Goal: Obtain resource: Download file/media

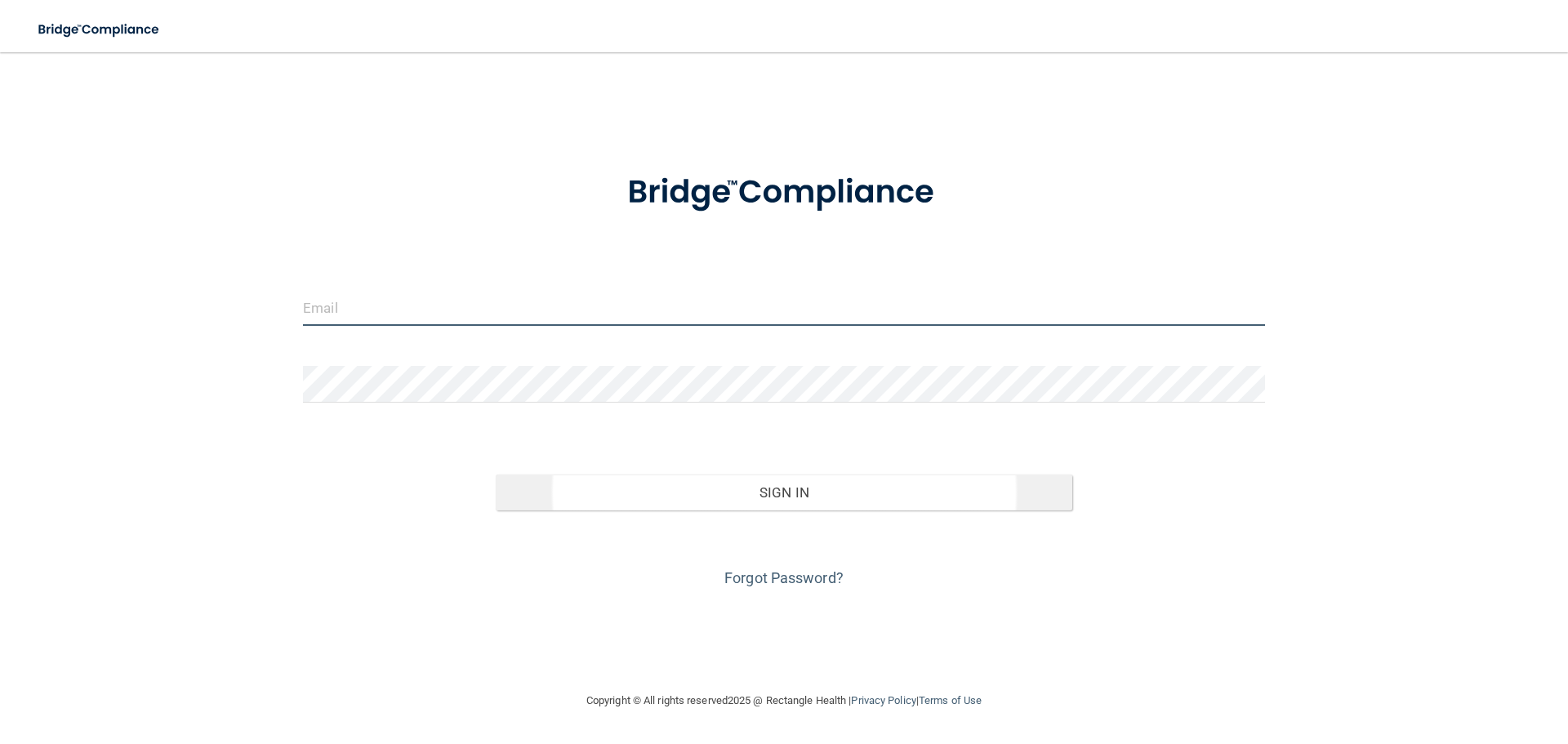
type input "[EMAIL_ADDRESS][DOMAIN_NAME]"
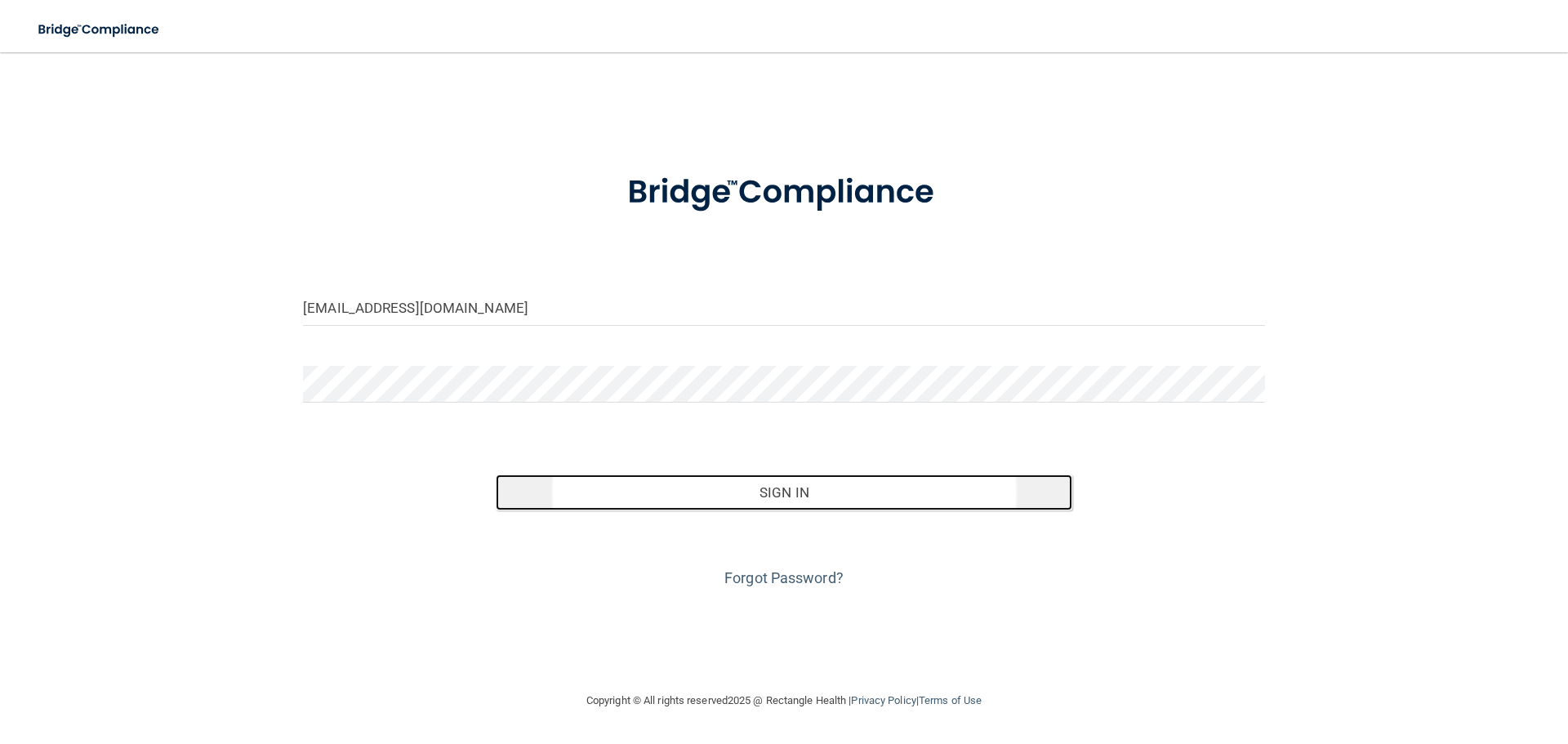
click at [833, 494] on button "Sign In" at bounding box center [785, 492] width 577 height 36
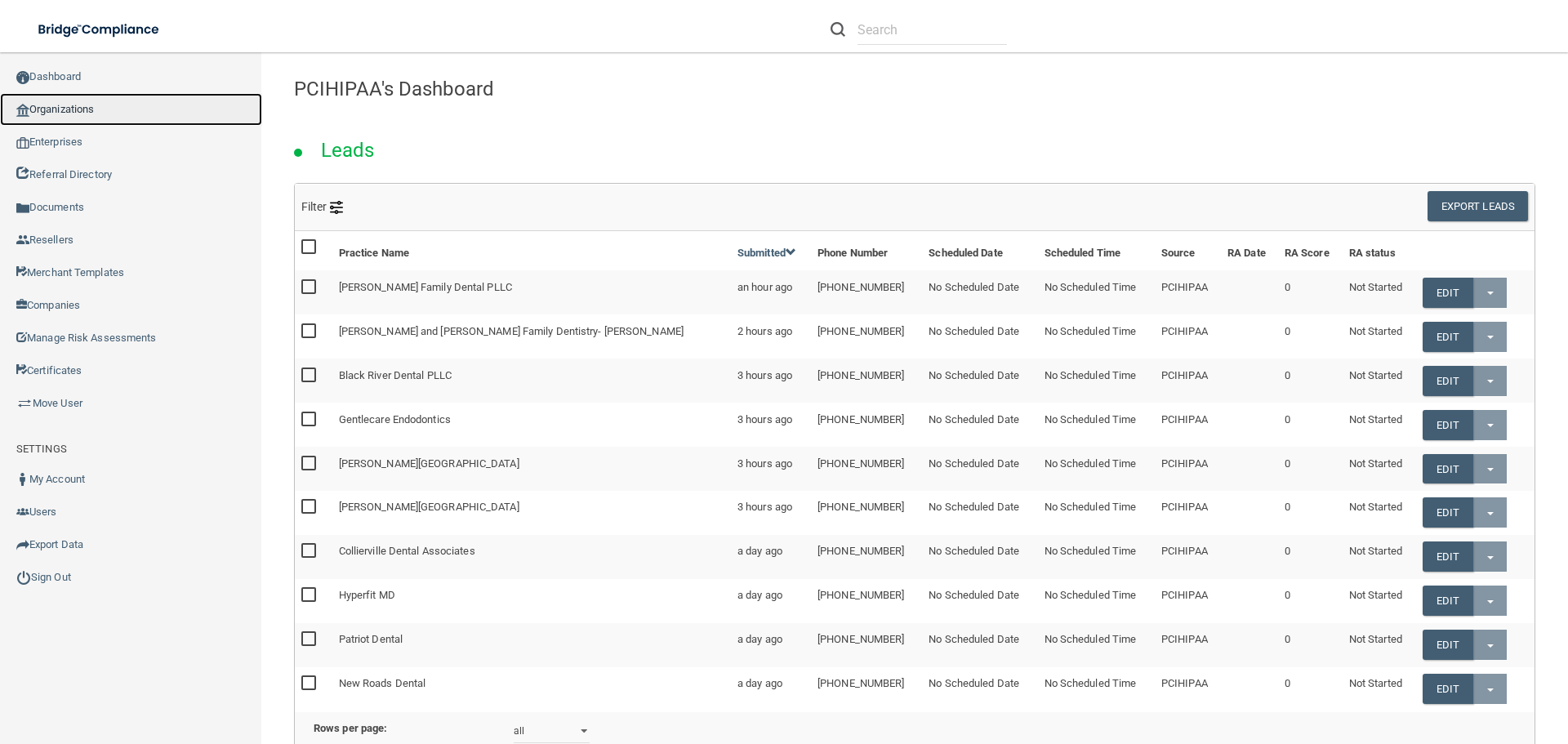
click at [111, 110] on link "Organizations" at bounding box center [131, 110] width 262 height 33
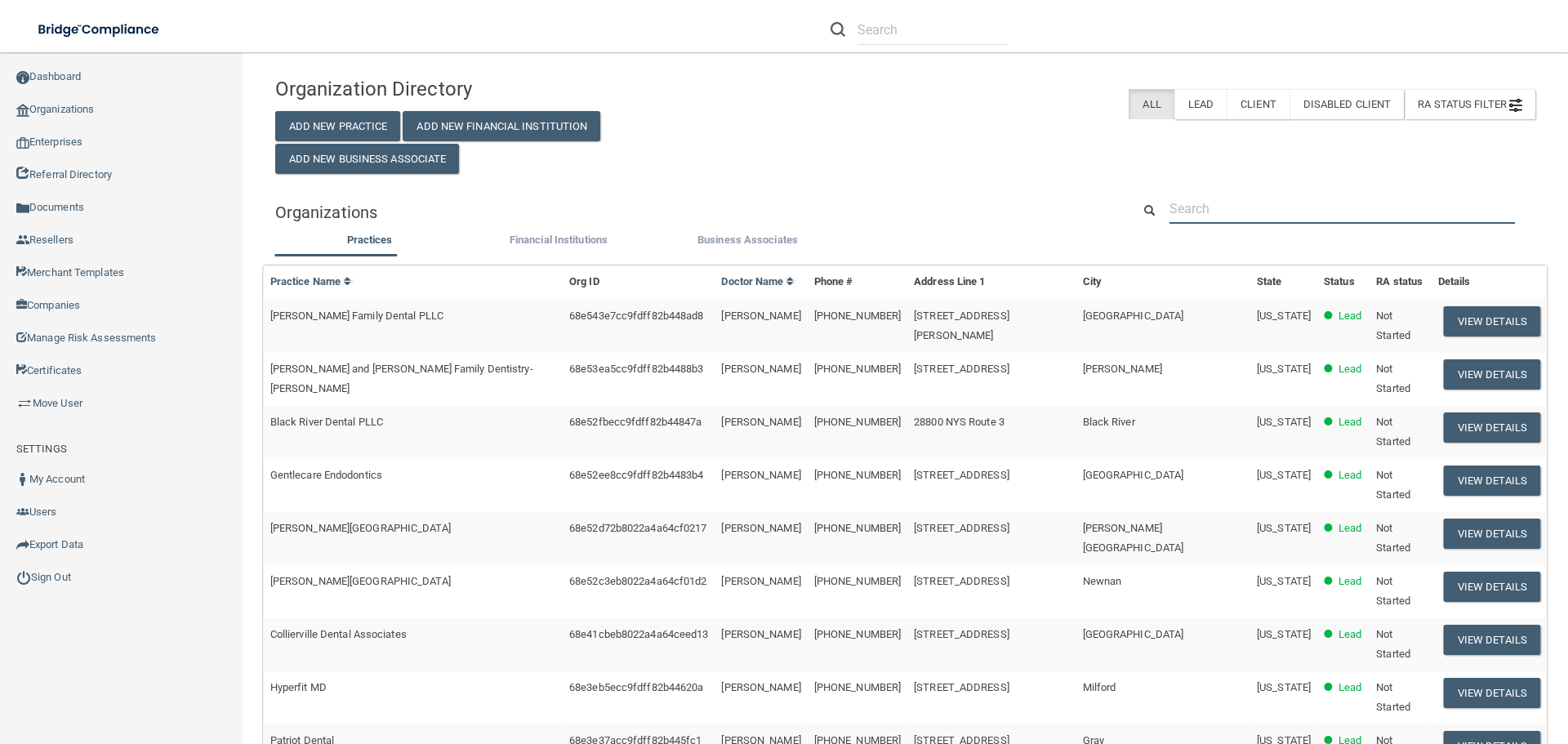
click at [1244, 214] on input "text" at bounding box center [1342, 208] width 346 height 31
paste input "[PHONE_NUMBER]"
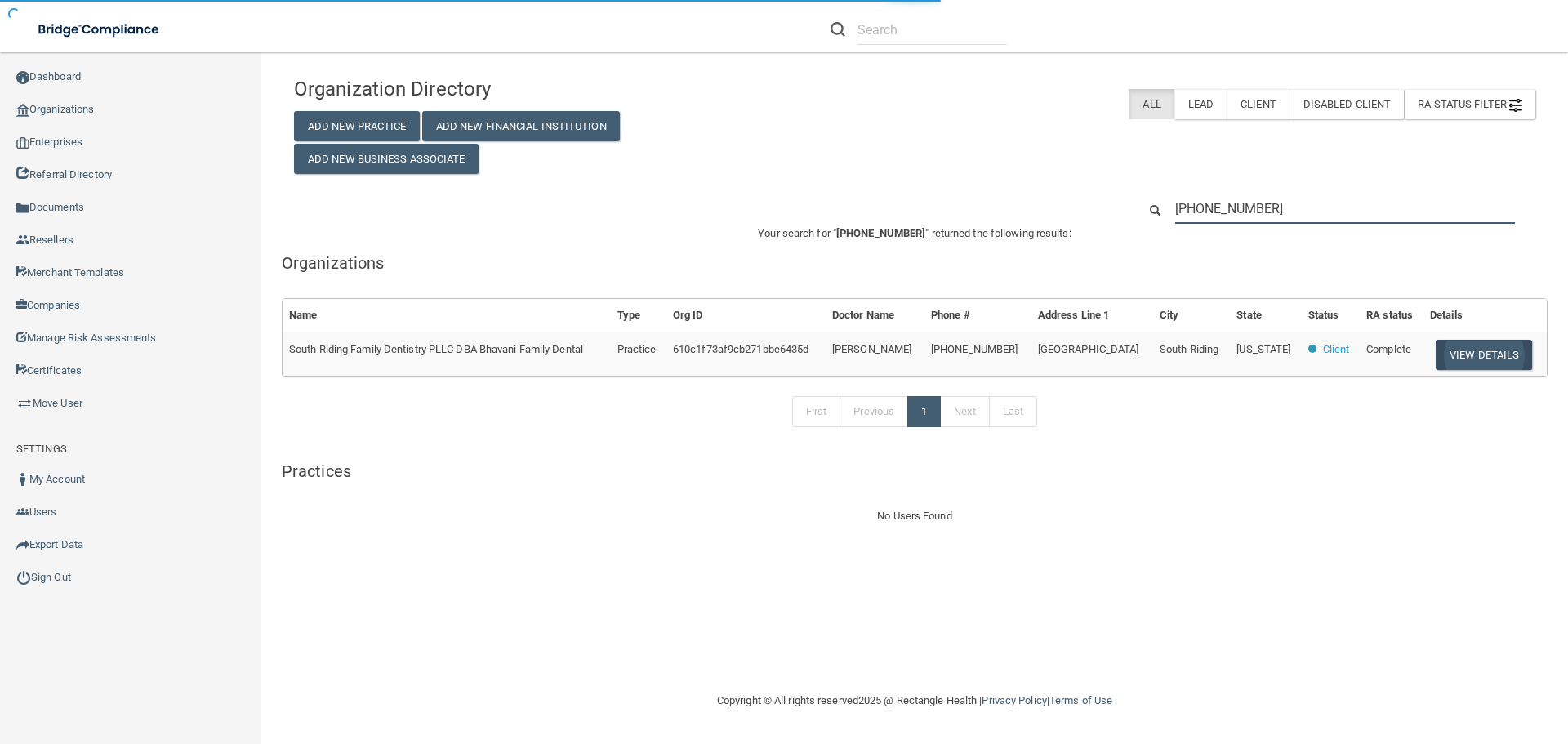
type input "[PHONE_NUMBER]"
click at [1477, 358] on button "View Details" at bounding box center [1484, 355] width 97 height 31
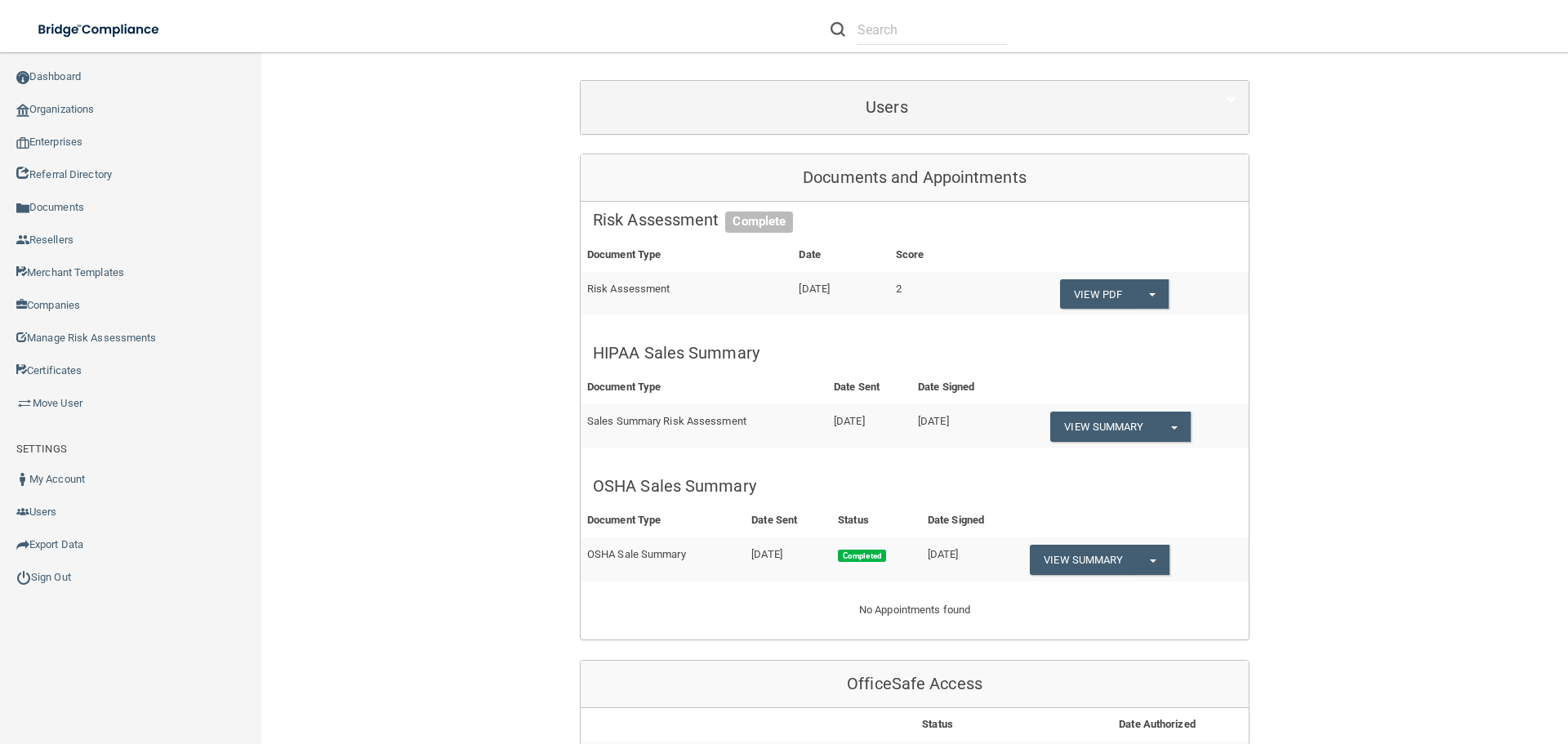
scroll to position [327, 0]
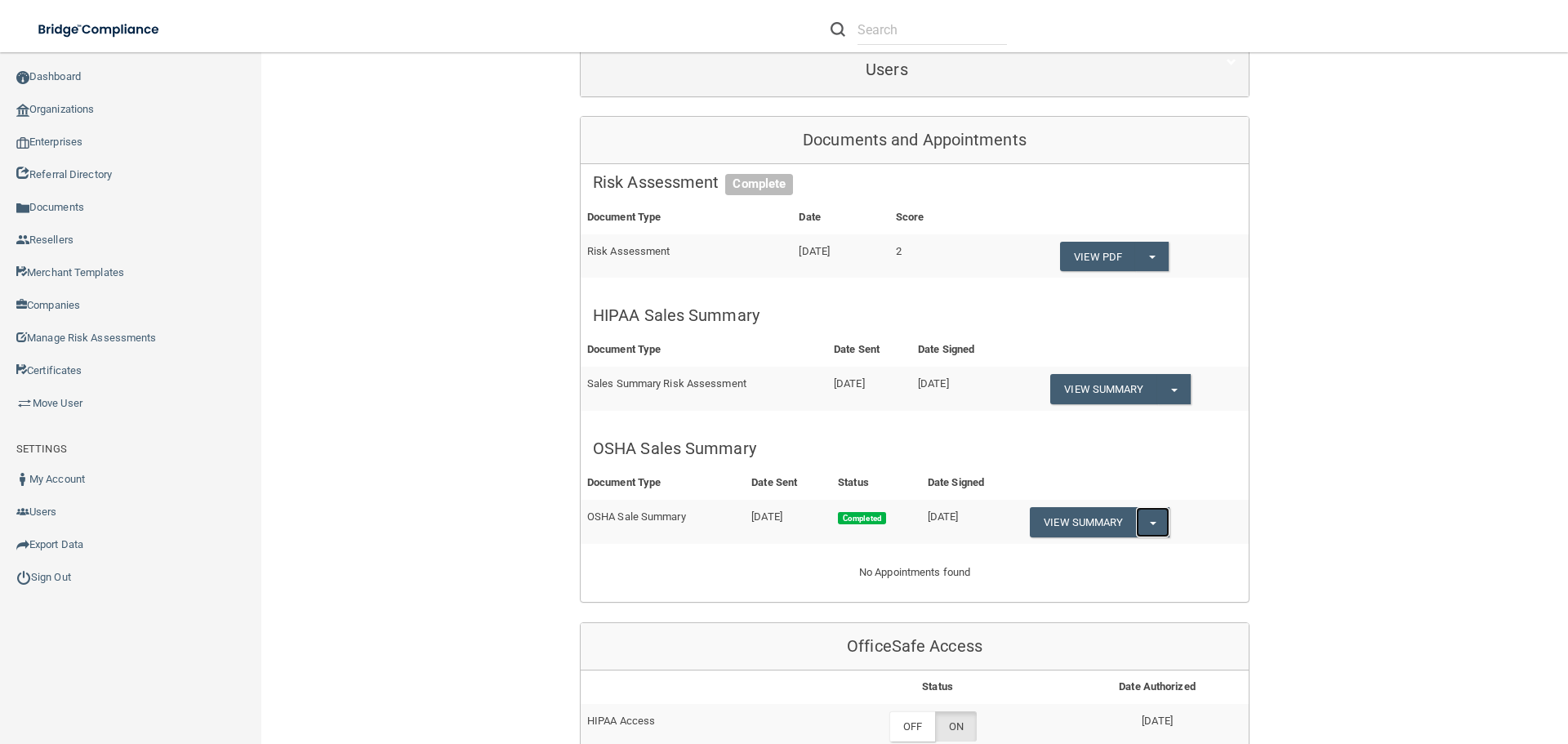
click at [1161, 526] on button "Split button!" at bounding box center [1153, 522] width 33 height 31
click at [1094, 560] on link "Download as PDF" at bounding box center [1098, 556] width 136 height 25
click at [1180, 391] on button "Split button!" at bounding box center [1174, 389] width 33 height 31
click at [1154, 420] on link "Download as PDF" at bounding box center [1118, 422] width 136 height 25
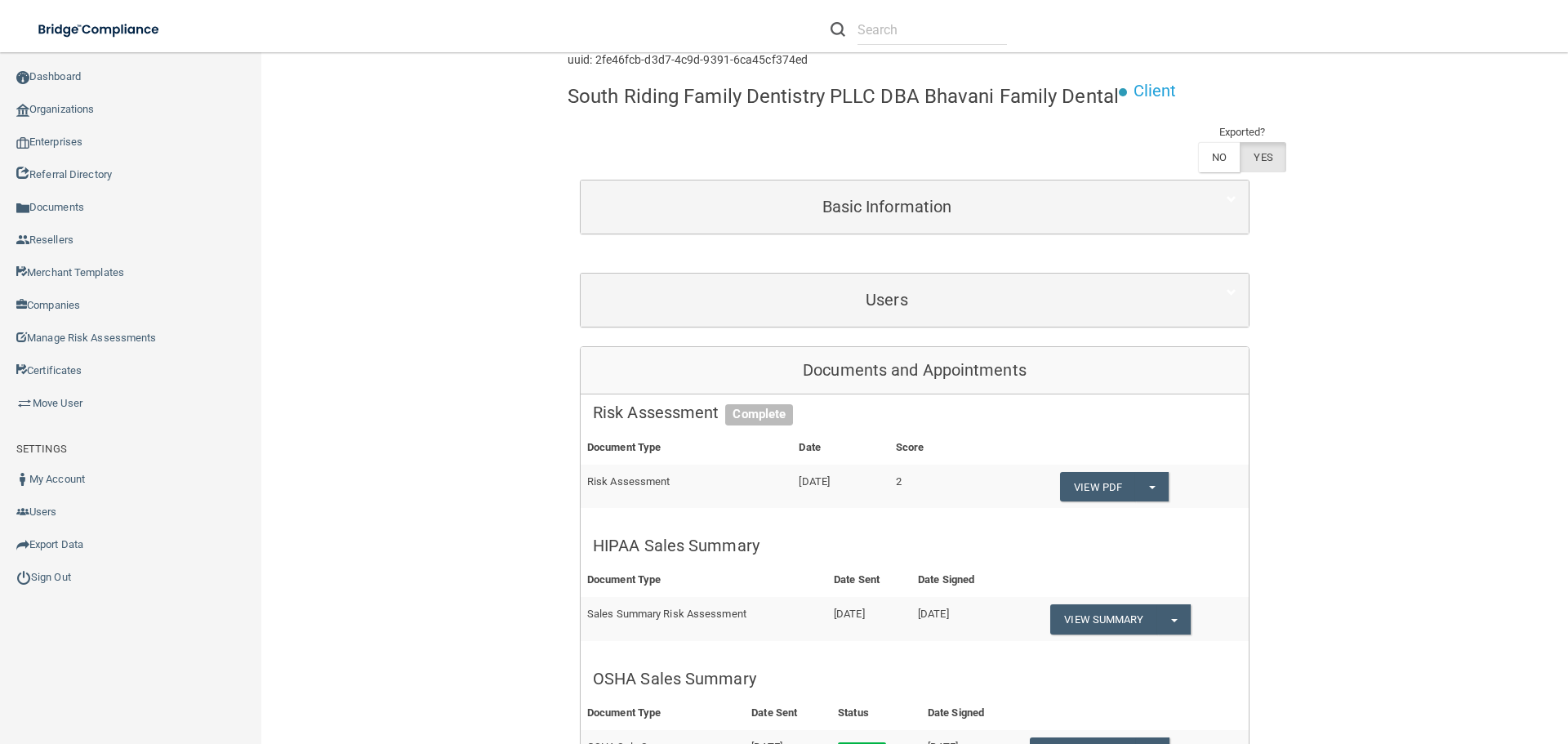
scroll to position [0, 0]
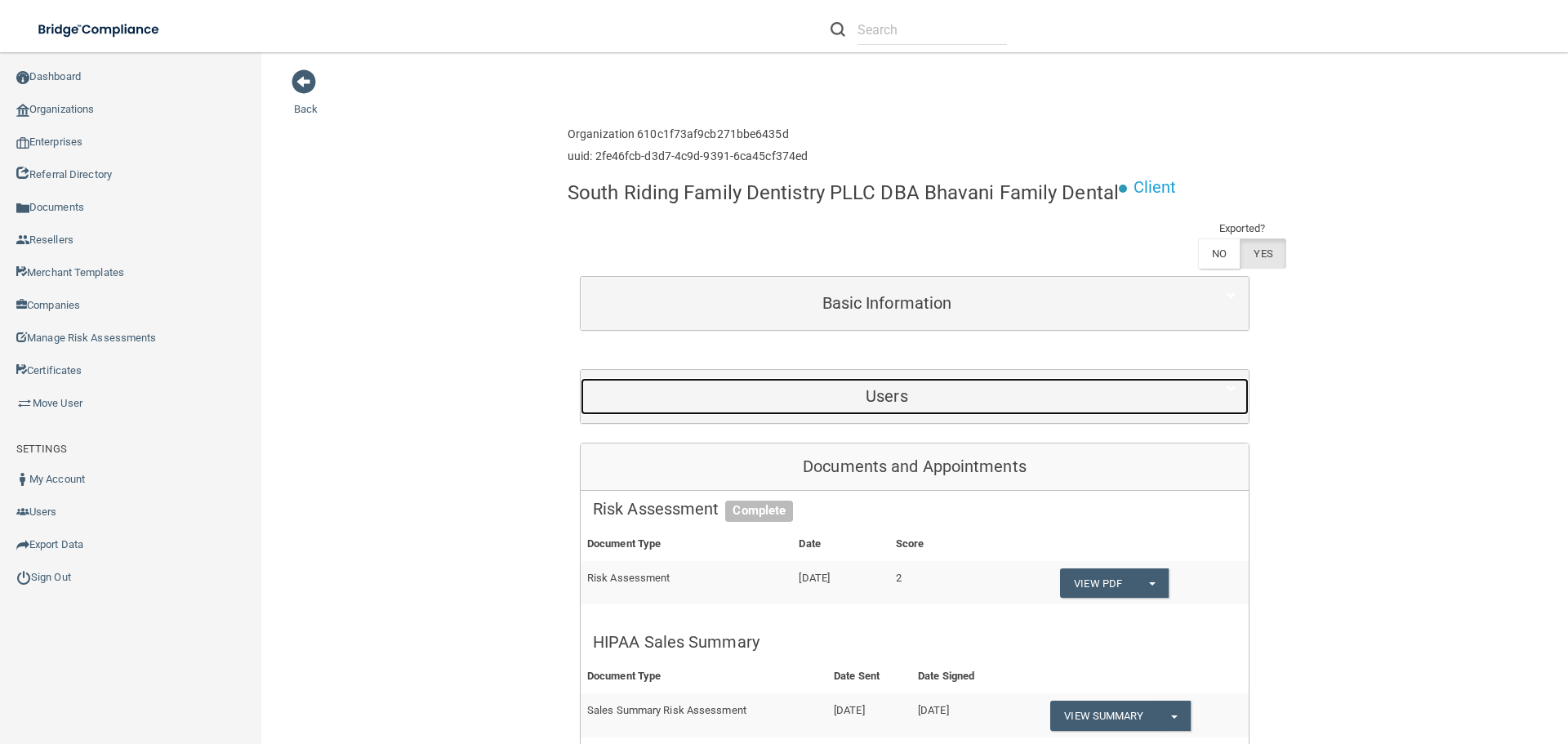
click at [895, 407] on div "Users" at bounding box center [887, 396] width 613 height 36
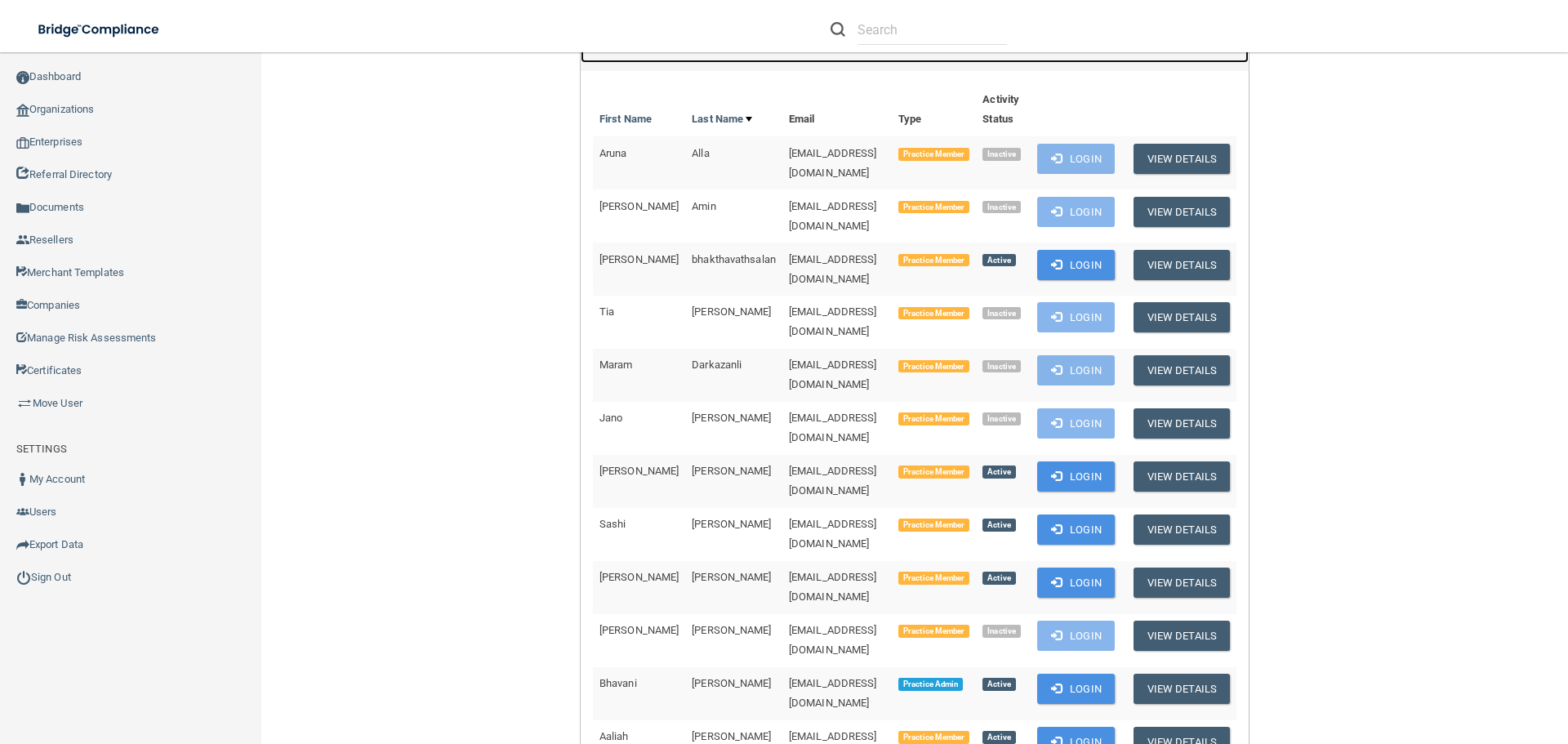
scroll to position [327, 0]
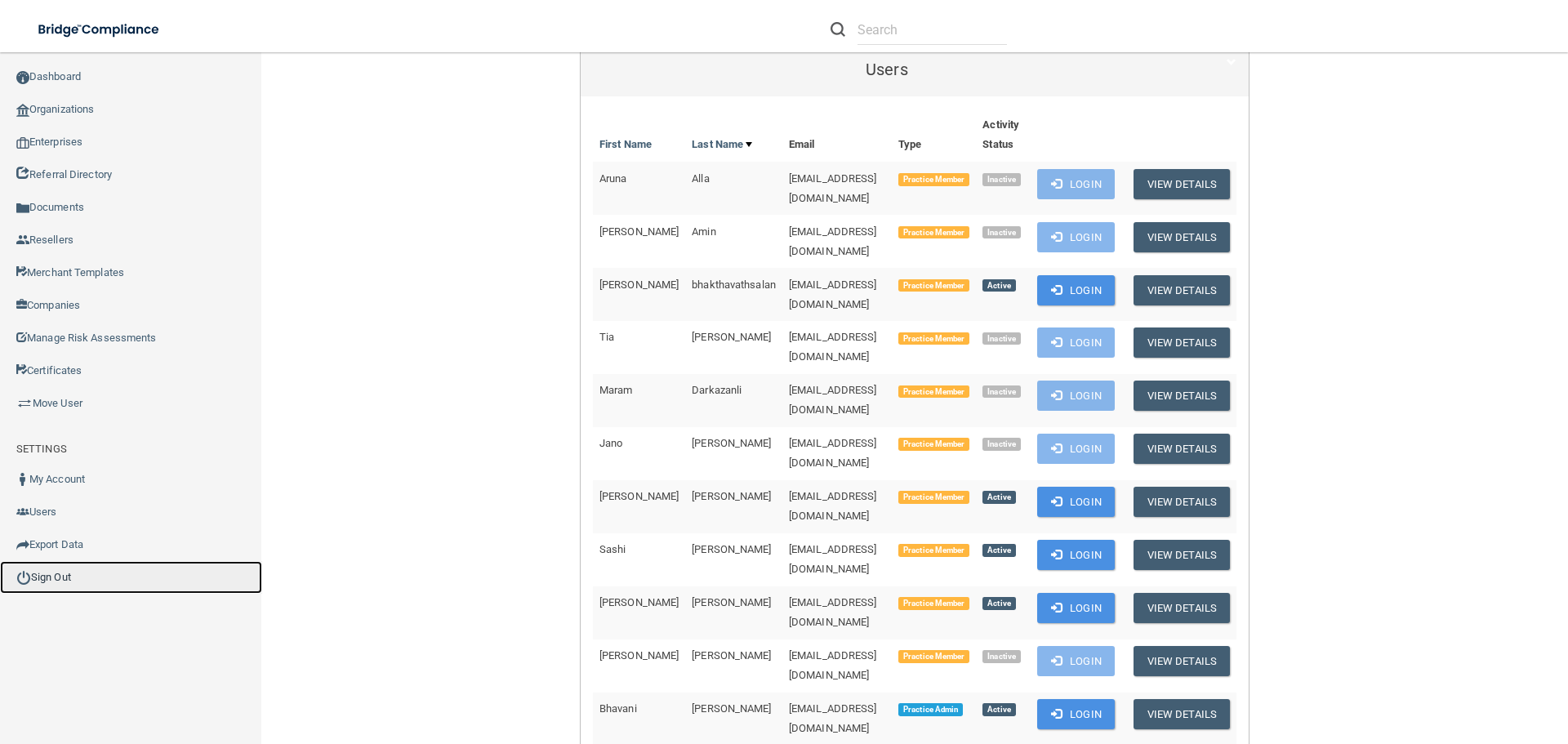
click at [55, 575] on link "Sign Out" at bounding box center [131, 578] width 262 height 33
